Goal: Task Accomplishment & Management: Complete application form

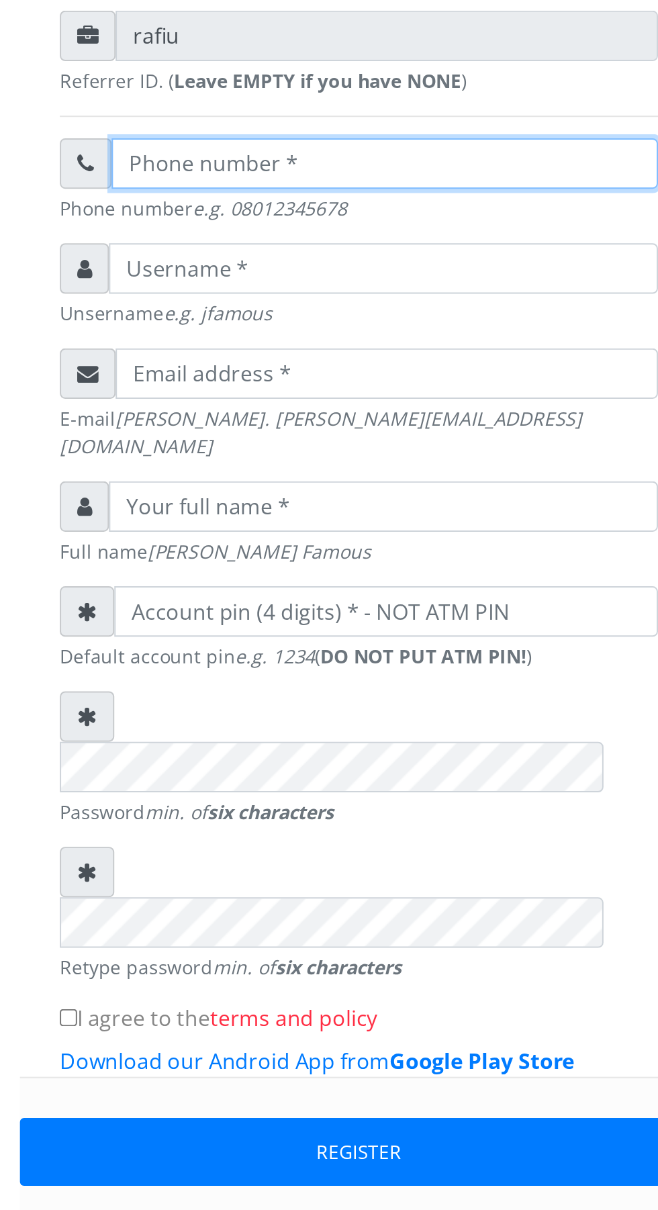
click at [224, 367] on input "text" at bounding box center [342, 361] width 276 height 26
type input "07034466521"
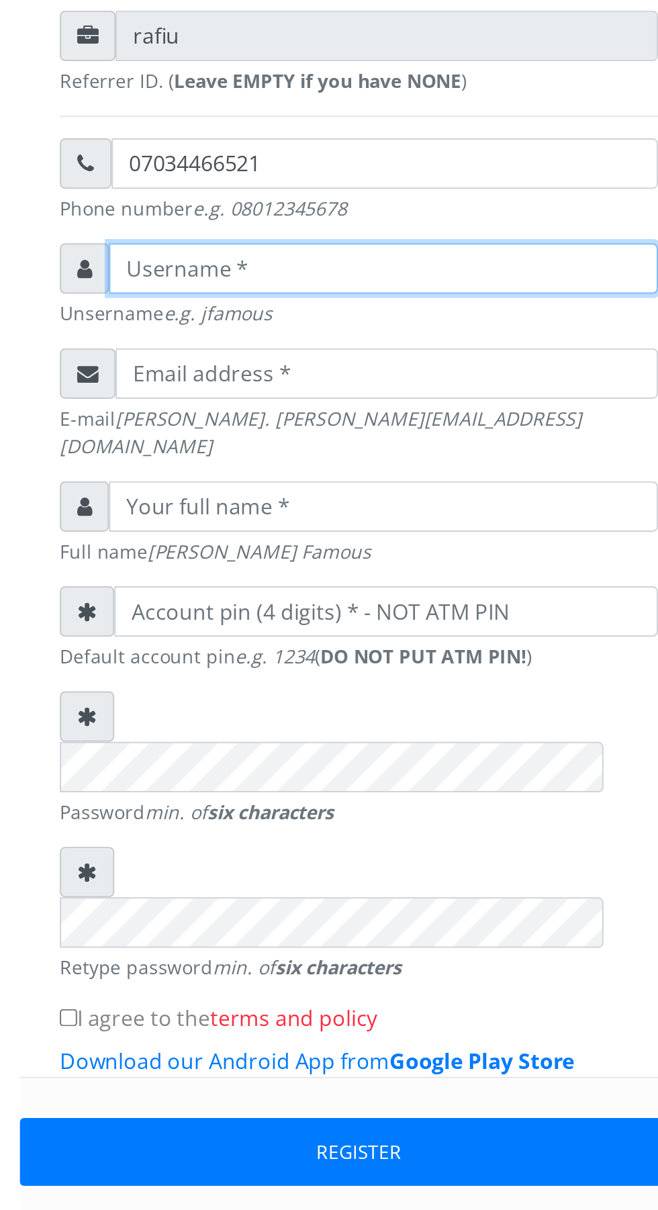
click at [228, 420] on input "text" at bounding box center [341, 414] width 277 height 26
type input "Adenekan"
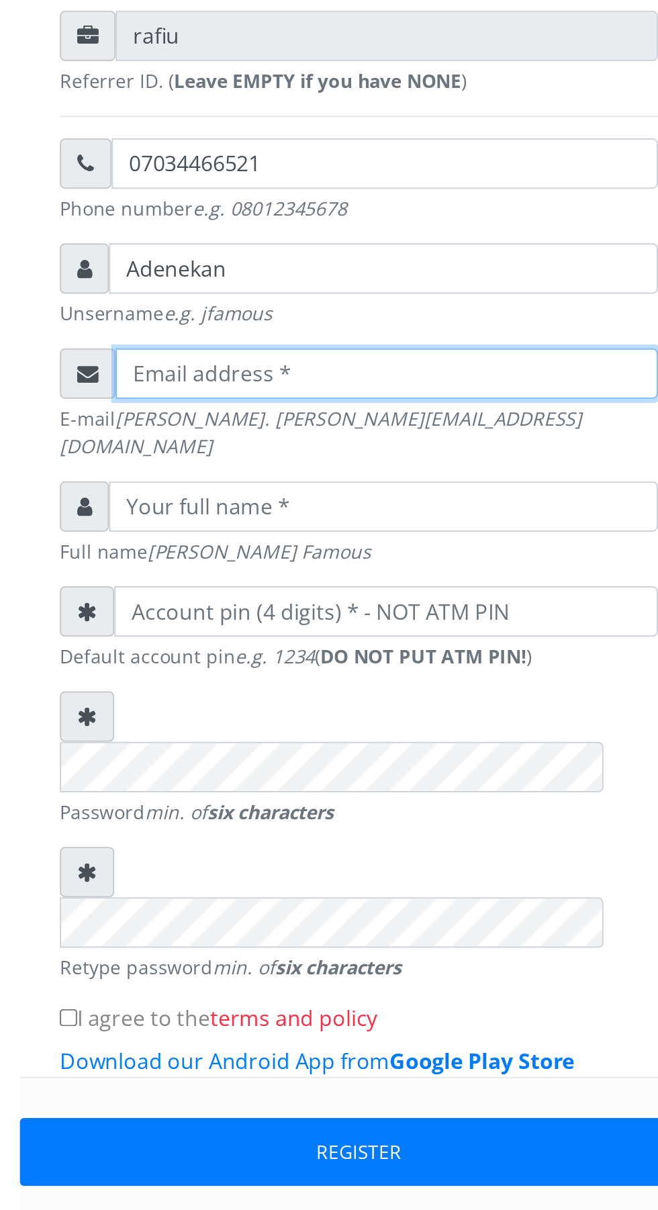
click at [224, 473] on input "email" at bounding box center [343, 467] width 274 height 26
type input "[EMAIL_ADDRESS][DOMAIN_NAME]"
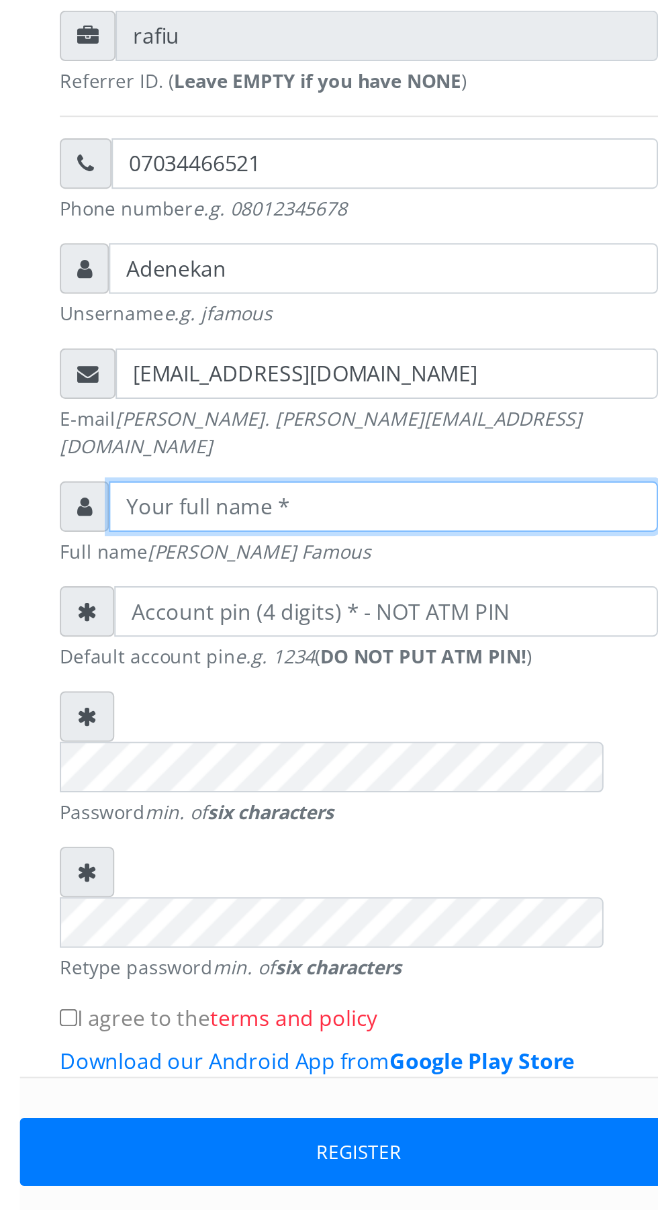
click at [231, 528] on input "text" at bounding box center [341, 534] width 277 height 26
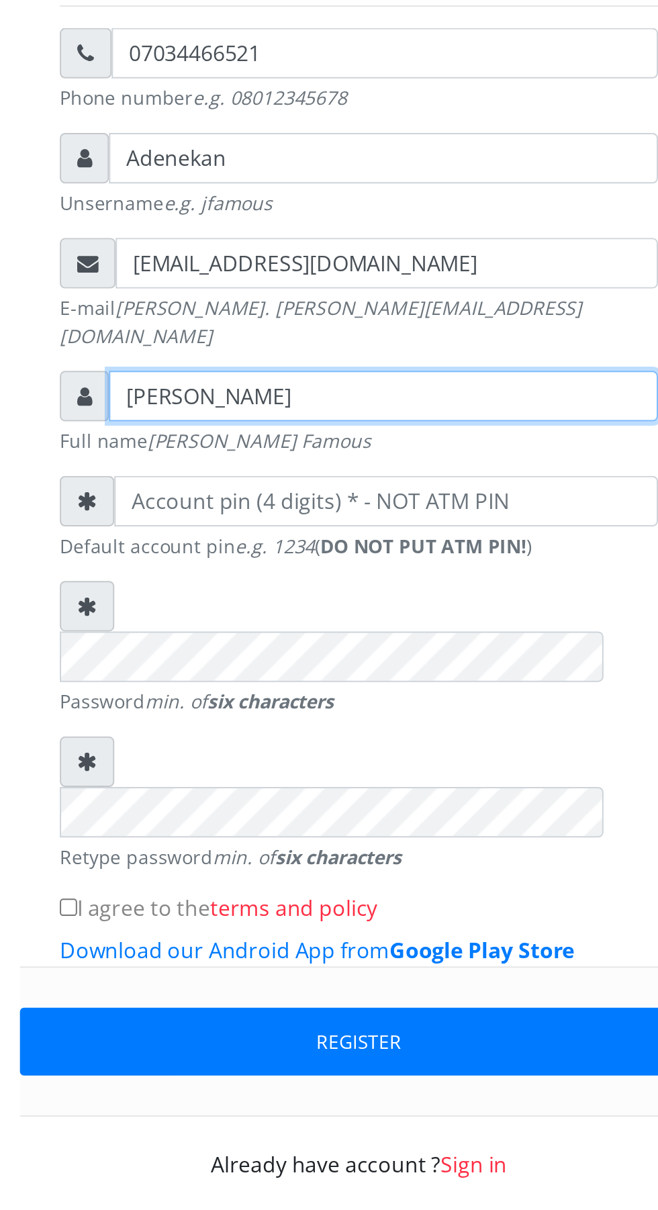
type input "[PERSON_NAME]"
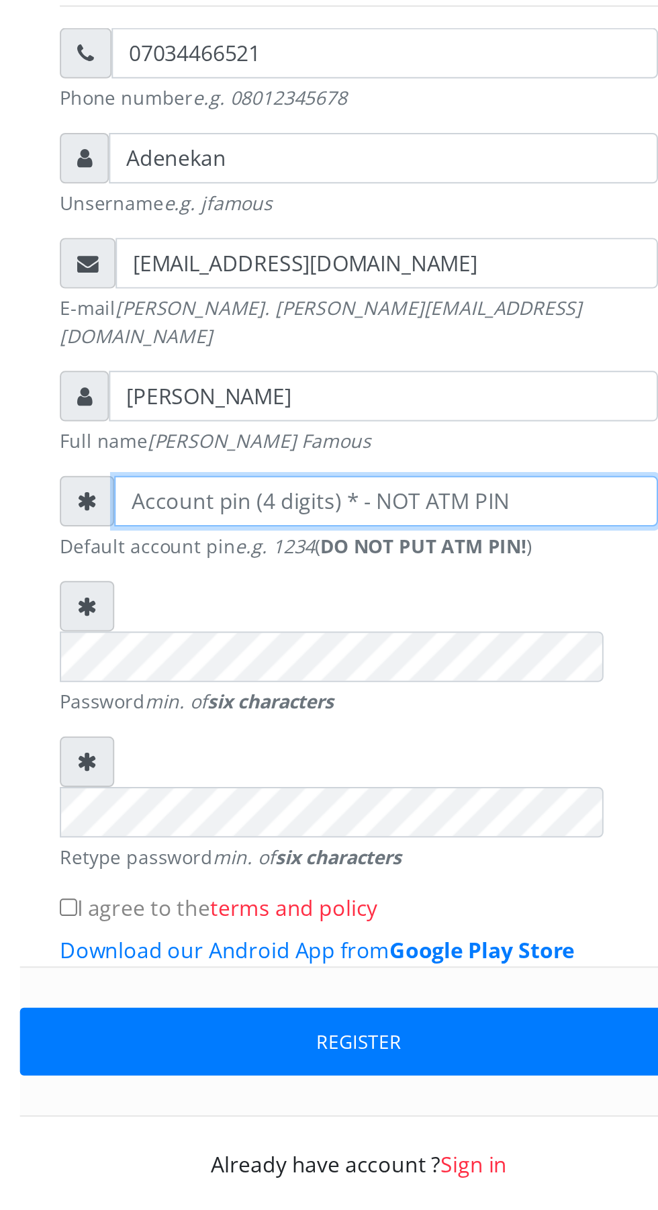
click at [234, 583] on input "number" at bounding box center [342, 587] width 275 height 26
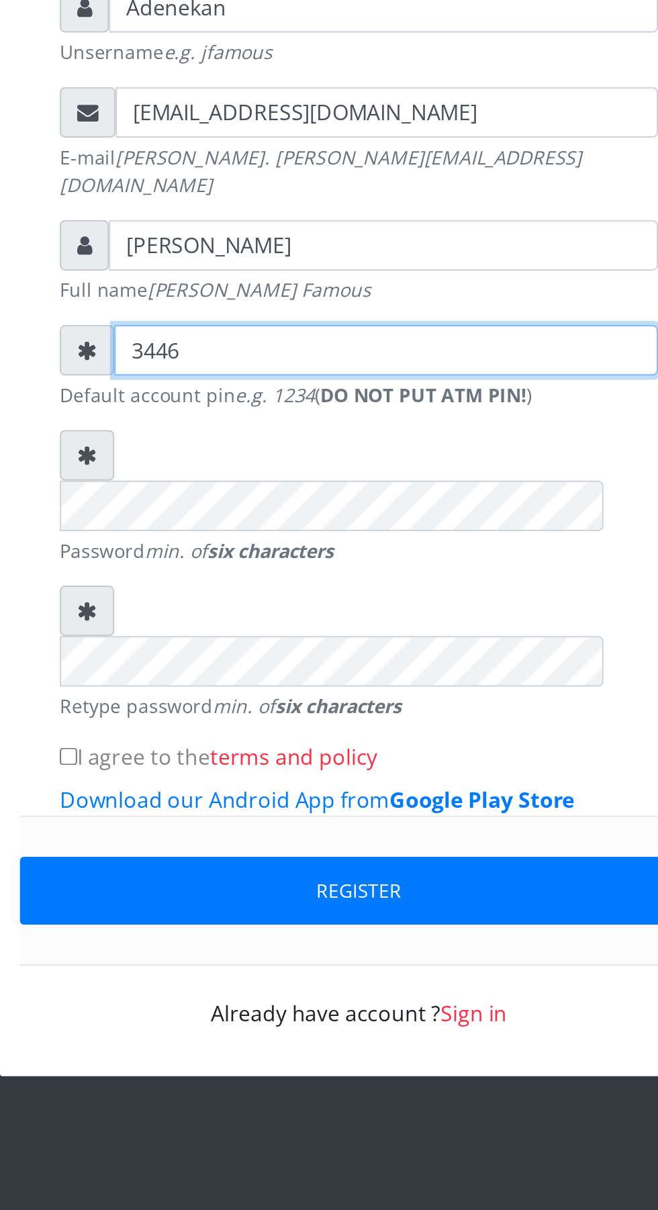
type input "3446"
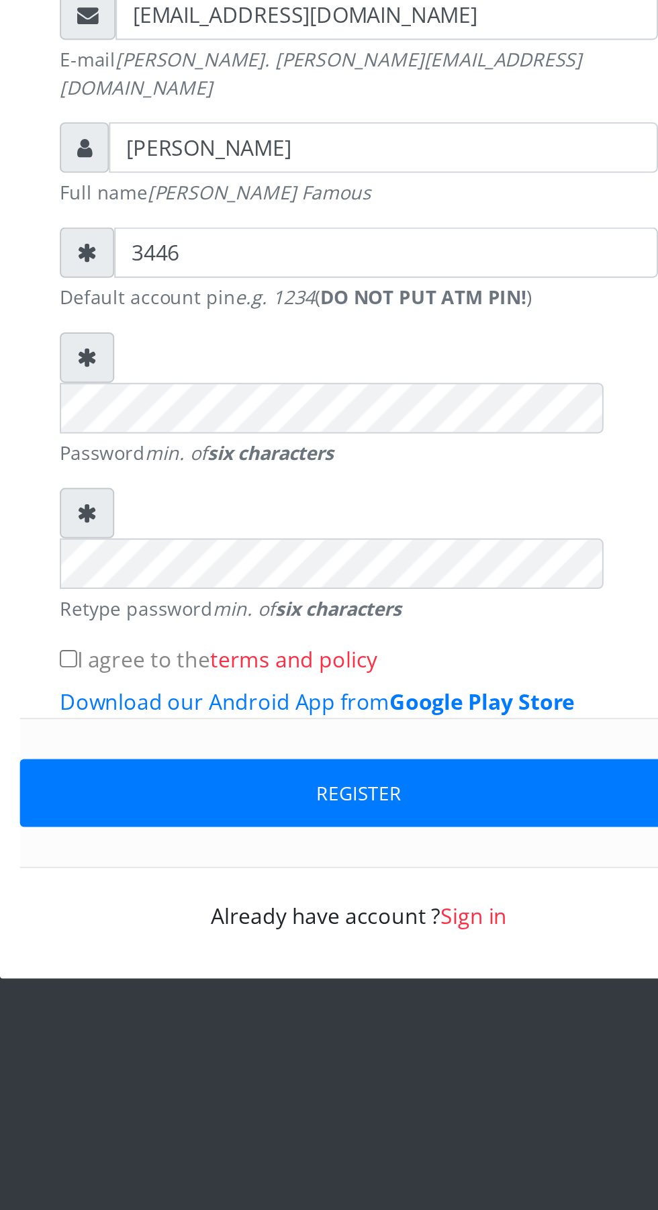
click at [185, 788] on input "I agree to the terms and policy" at bounding box center [182, 792] width 9 height 9
checkbox input "true"
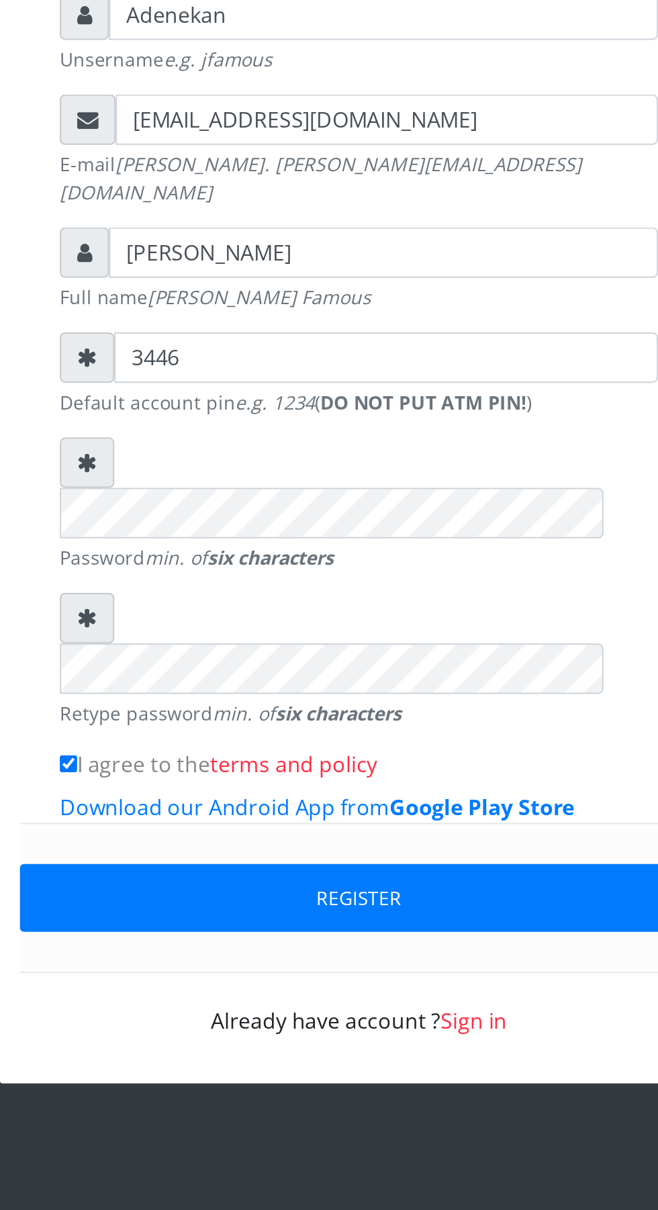
click at [275, 843] on button "Register" at bounding box center [329, 860] width 342 height 34
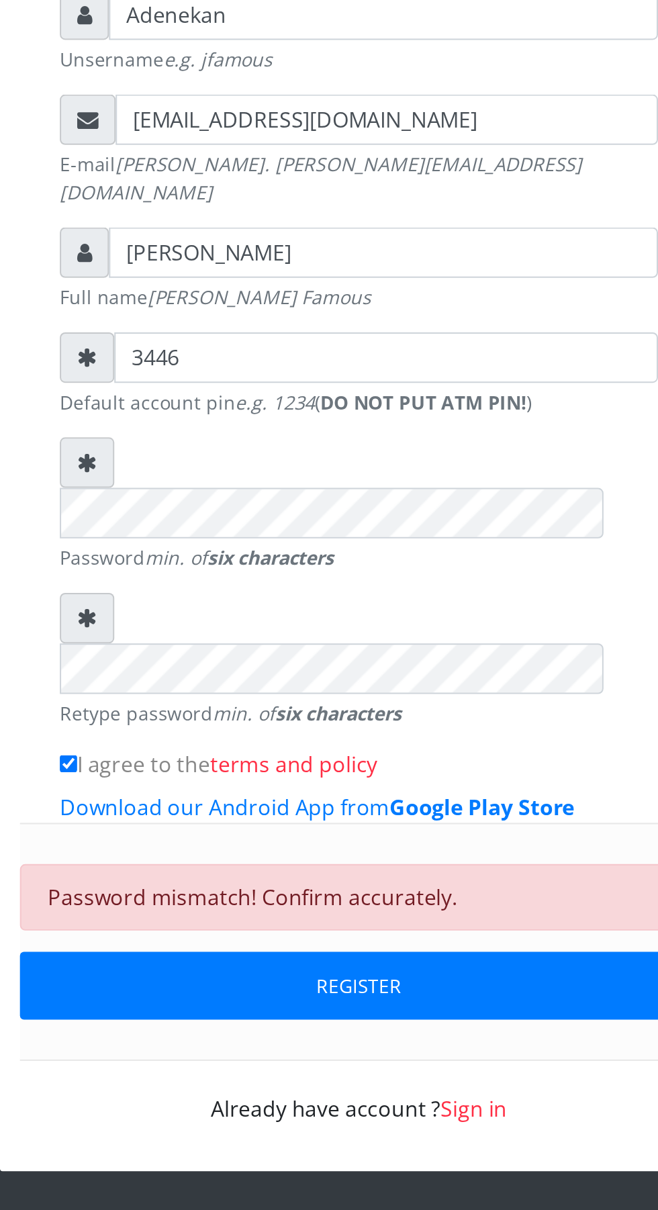
click at [301, 887] on button "Register" at bounding box center [329, 904] width 342 height 34
click at [292, 887] on button "Register" at bounding box center [329, 904] width 342 height 34
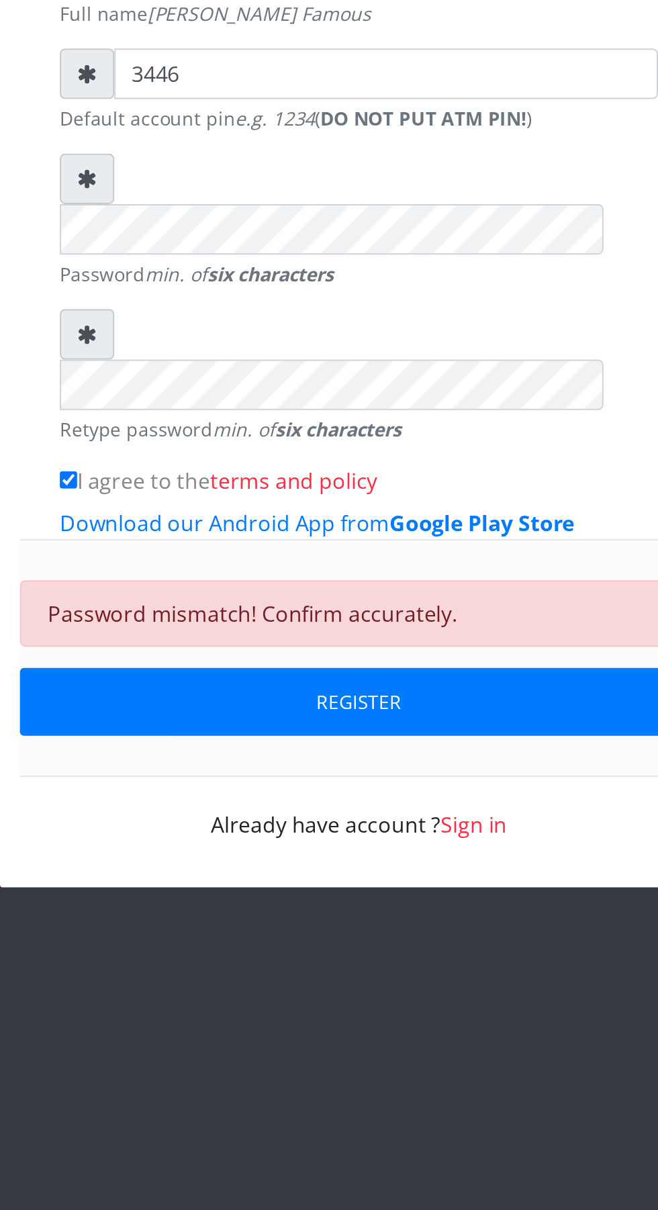
click at [219, 887] on button "Register" at bounding box center [329, 904] width 342 height 34
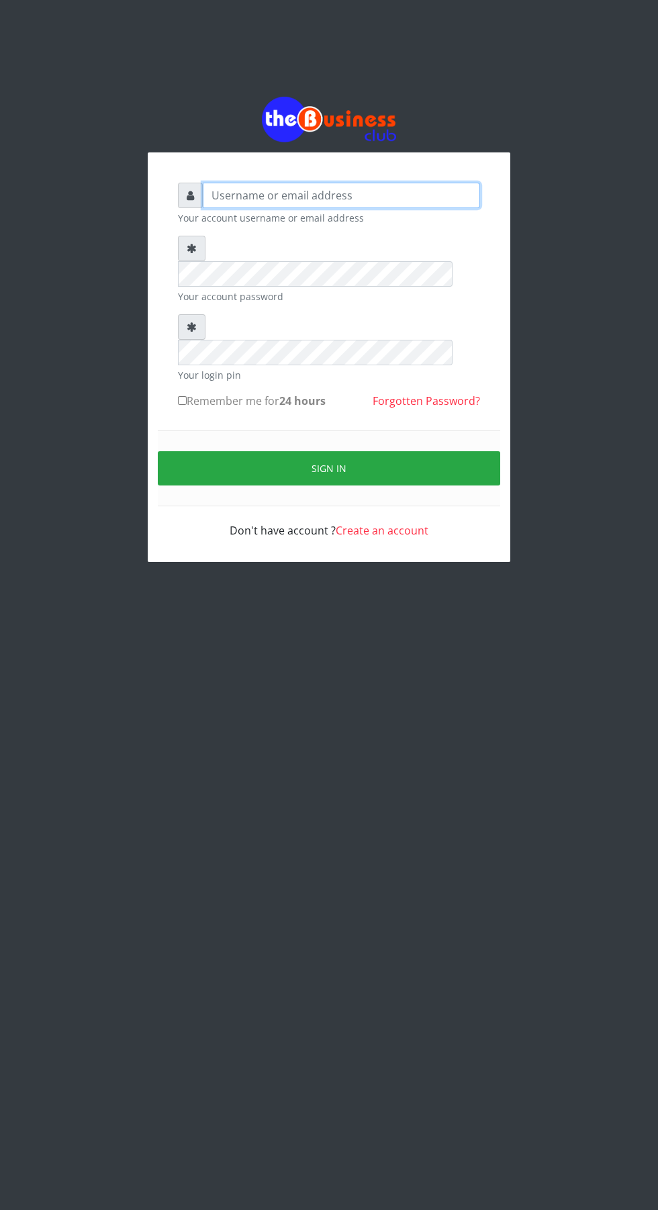
click at [220, 203] on input "text" at bounding box center [341, 196] width 277 height 26
click at [221, 201] on input "text" at bounding box center [341, 196] width 277 height 26
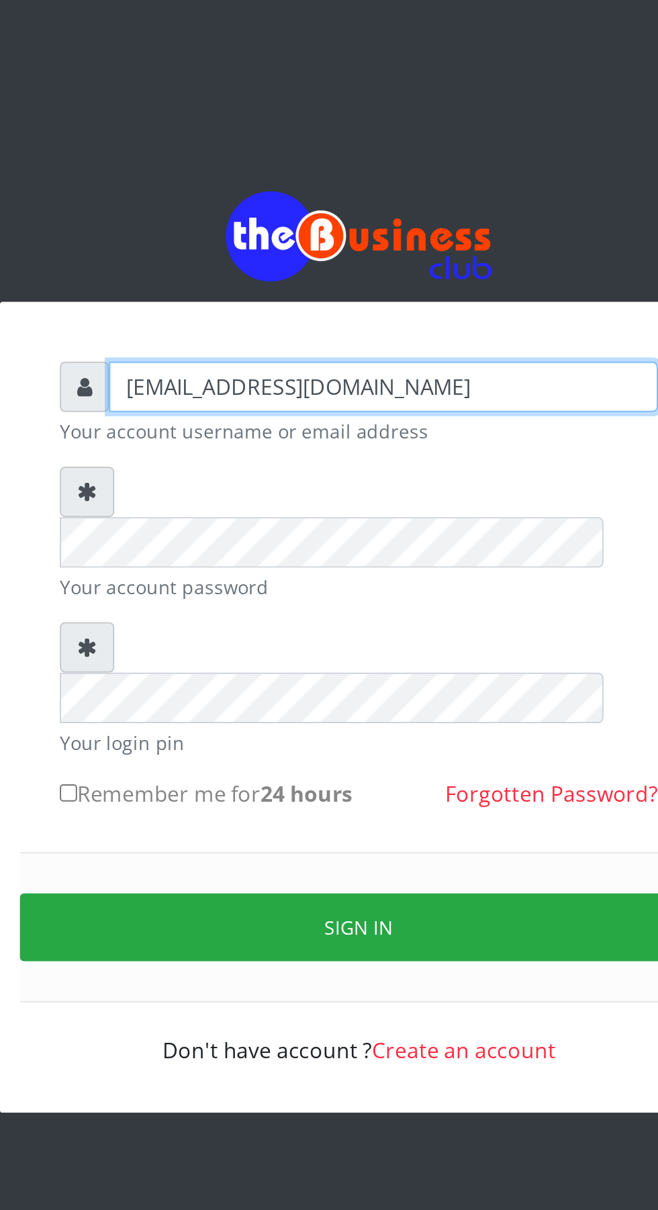
type input "[EMAIL_ADDRESS][DOMAIN_NAME]"
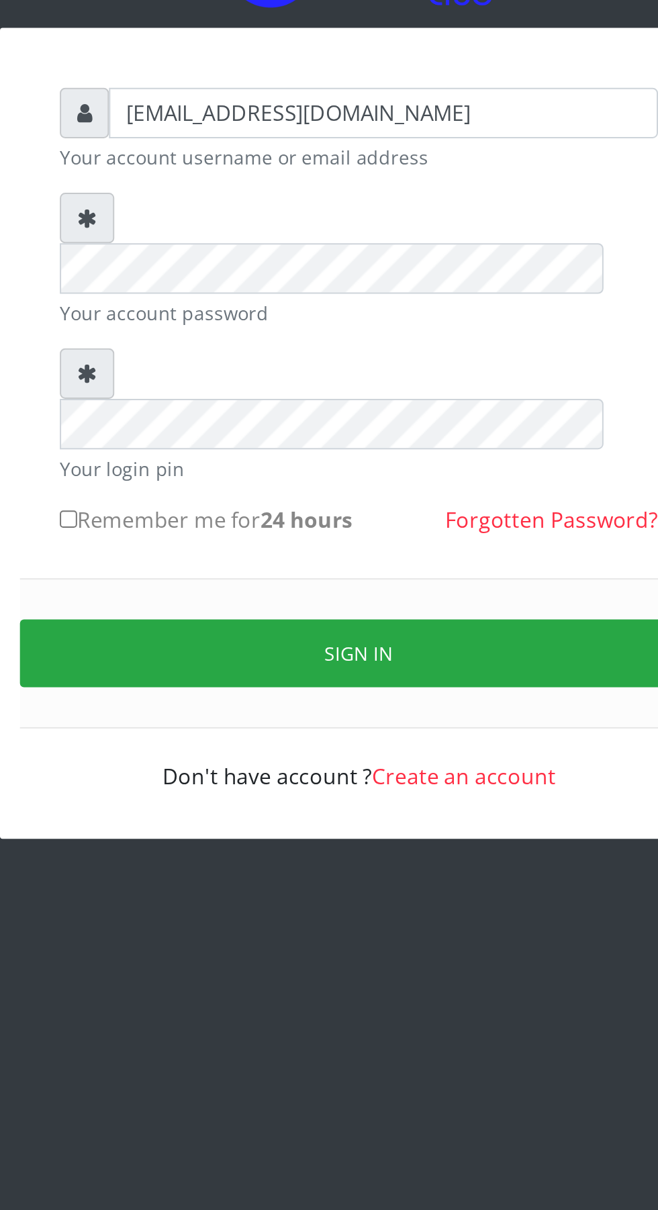
click at [183, 396] on input "Remember me for 24 hours" at bounding box center [182, 400] width 9 height 9
checkbox input "true"
click at [269, 451] on button "Sign in" at bounding box center [329, 468] width 342 height 34
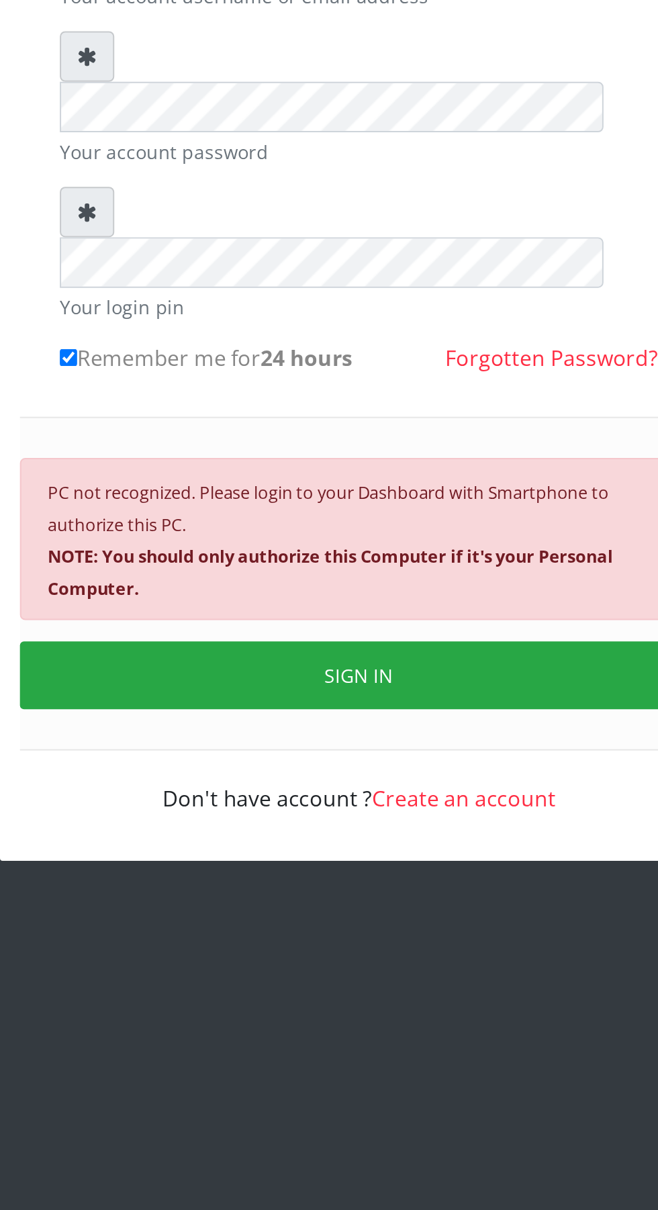
click at [281, 544] on button "SIGN IN" at bounding box center [329, 561] width 342 height 34
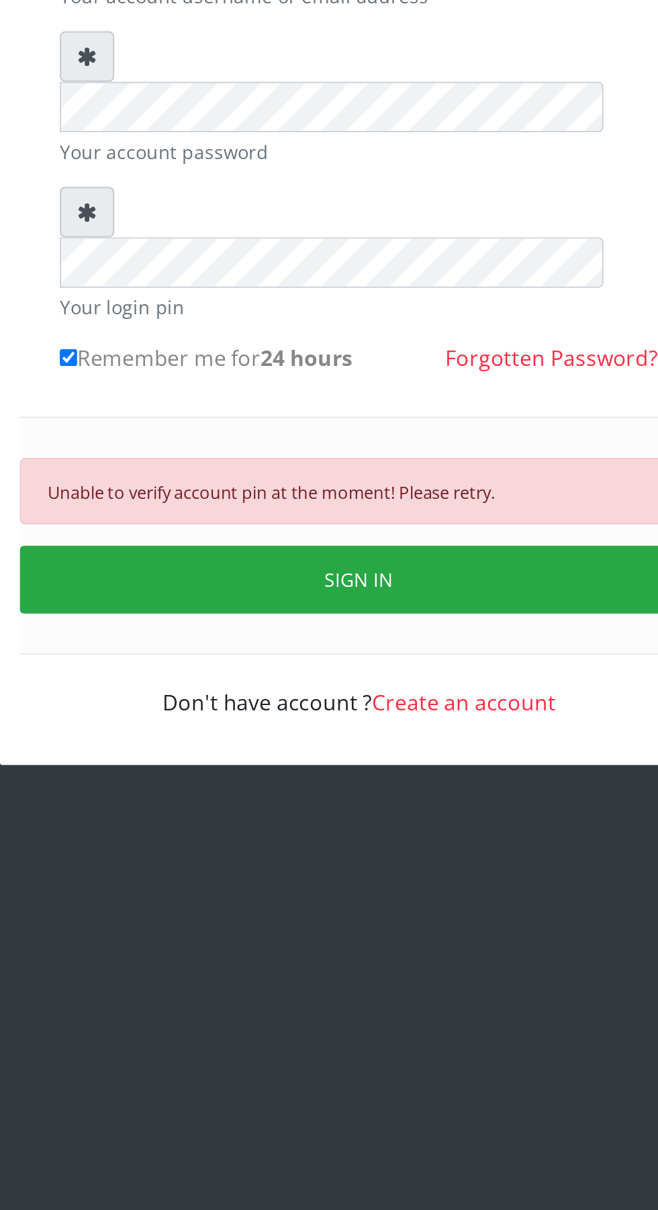
click at [221, 495] on button "SIGN IN" at bounding box center [329, 512] width 342 height 34
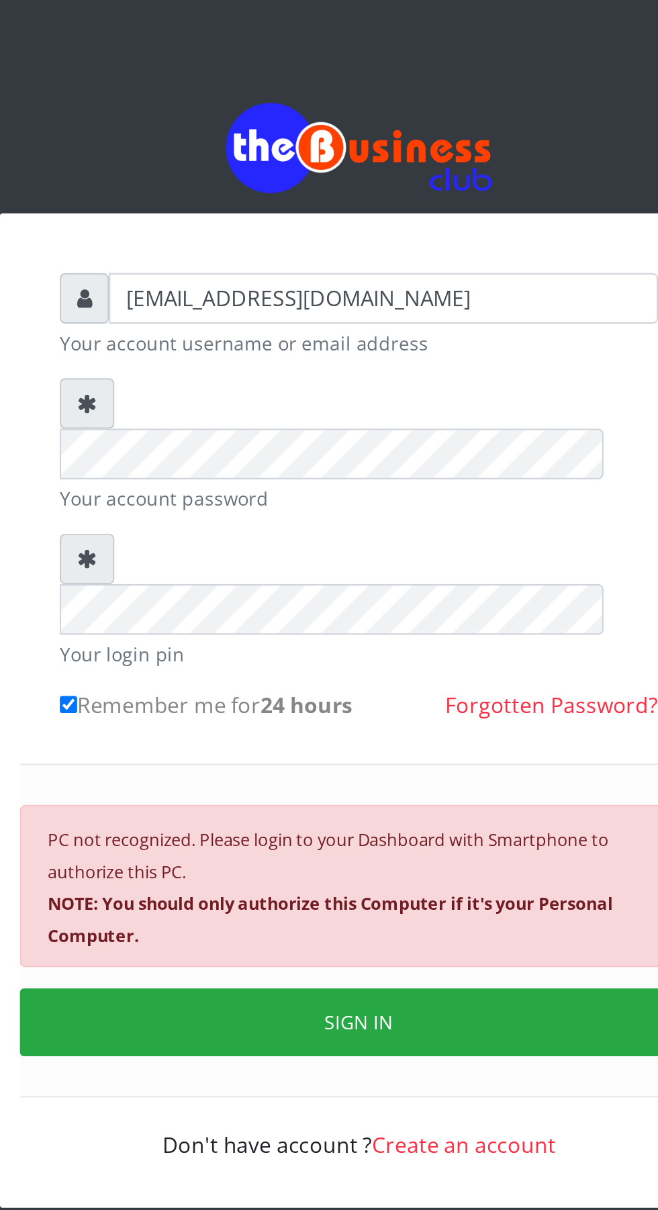
click at [293, 544] on button "SIGN IN" at bounding box center [329, 561] width 342 height 34
